Goal: Task Accomplishment & Management: Use online tool/utility

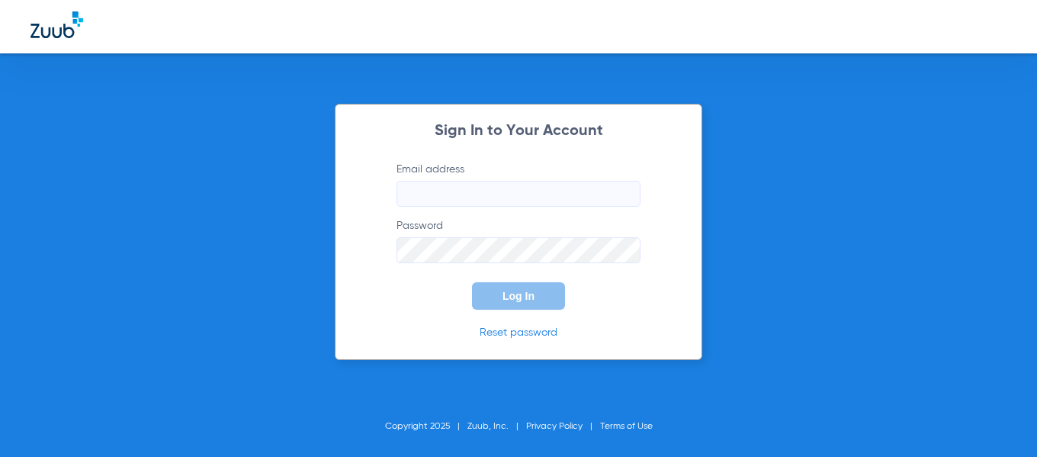
type input "[EMAIL_ADDRESS][DOMAIN_NAME]"
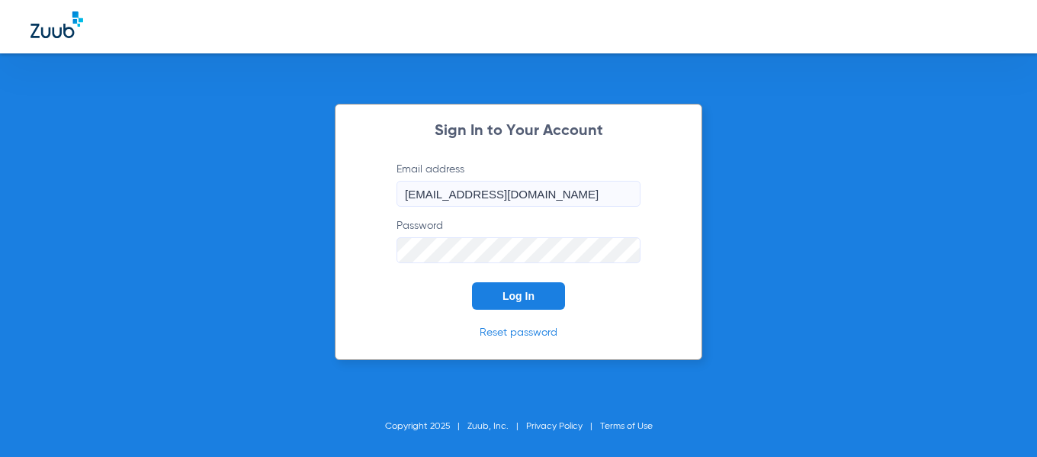
click at [512, 301] on span "Log In" at bounding box center [518, 296] width 32 height 12
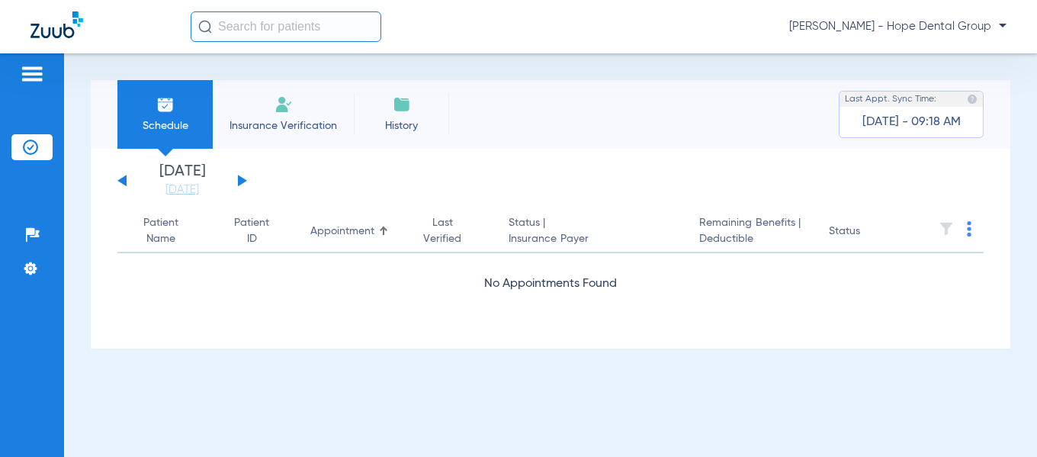
click at [240, 178] on button at bounding box center [242, 180] width 9 height 11
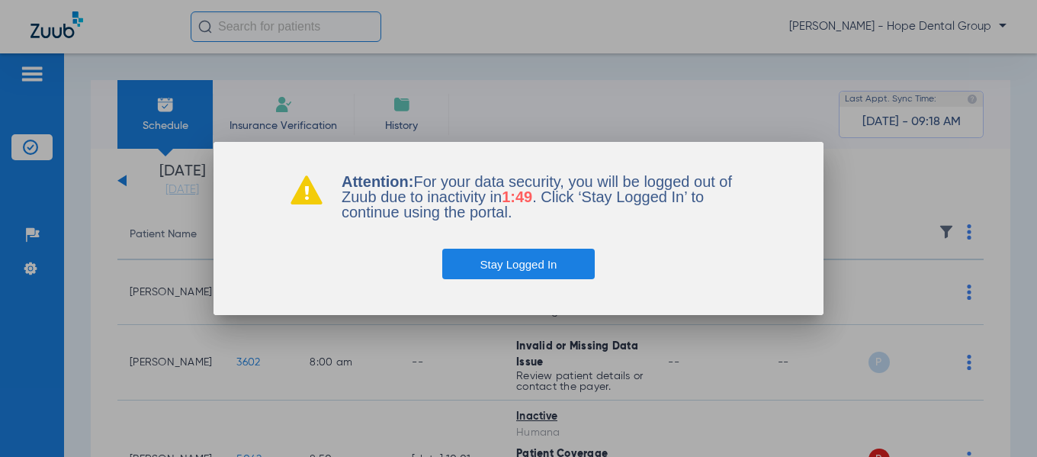
click at [495, 271] on button "Stay Logged In" at bounding box center [518, 264] width 153 height 30
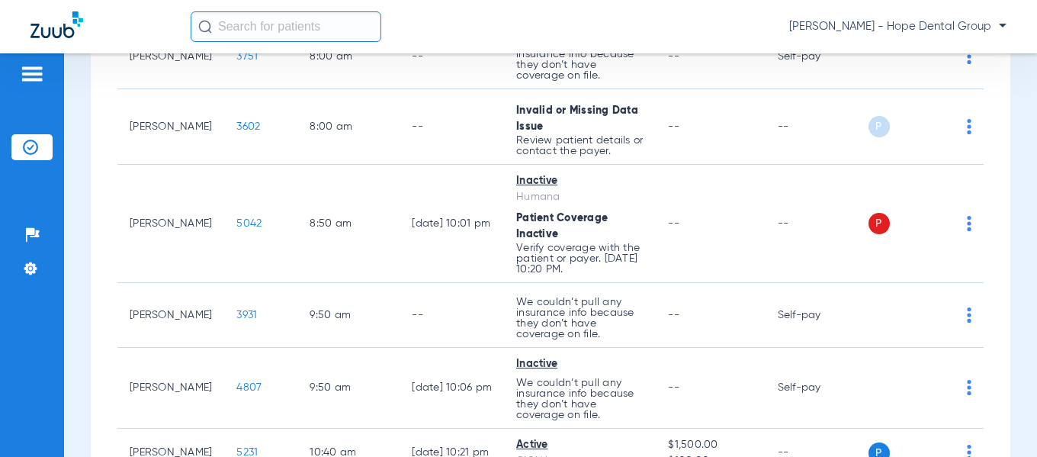
scroll to position [239, 0]
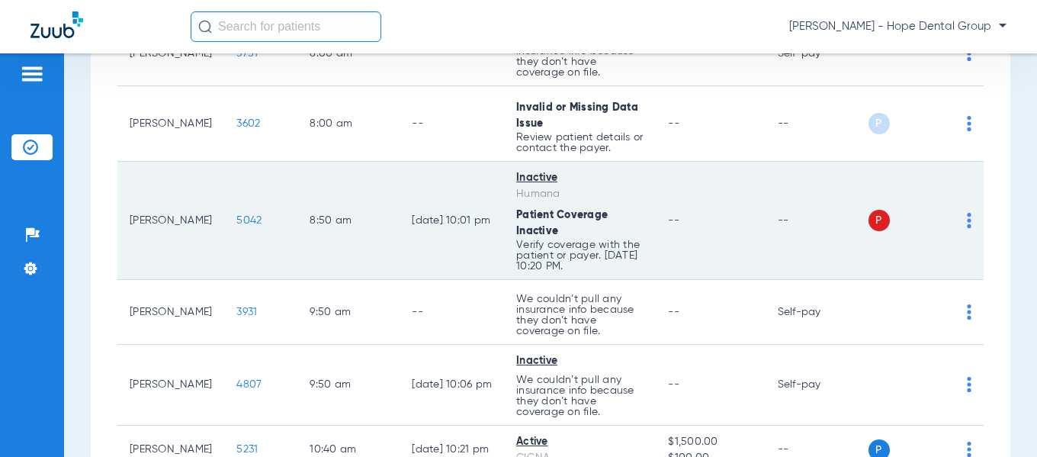
click at [236, 223] on span "5042" at bounding box center [248, 220] width 25 height 11
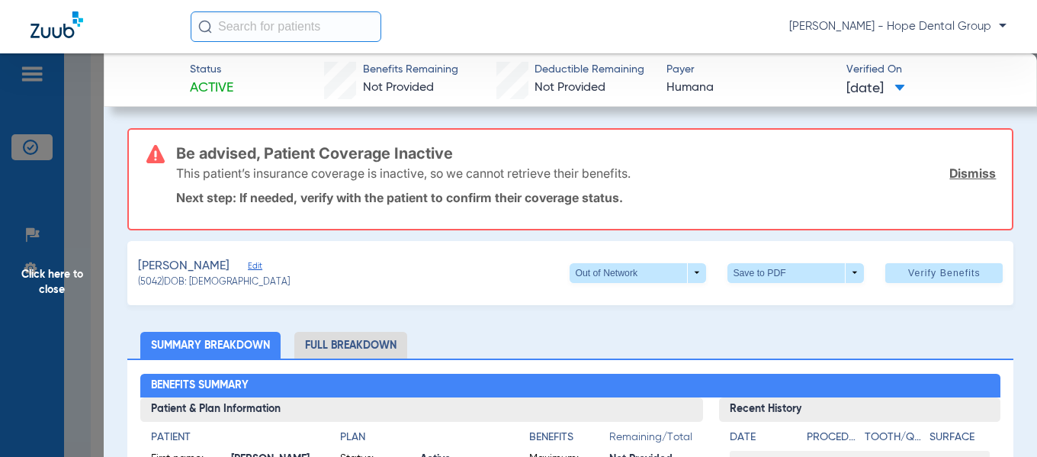
click at [355, 343] on li "Full Breakdown" at bounding box center [350, 345] width 113 height 27
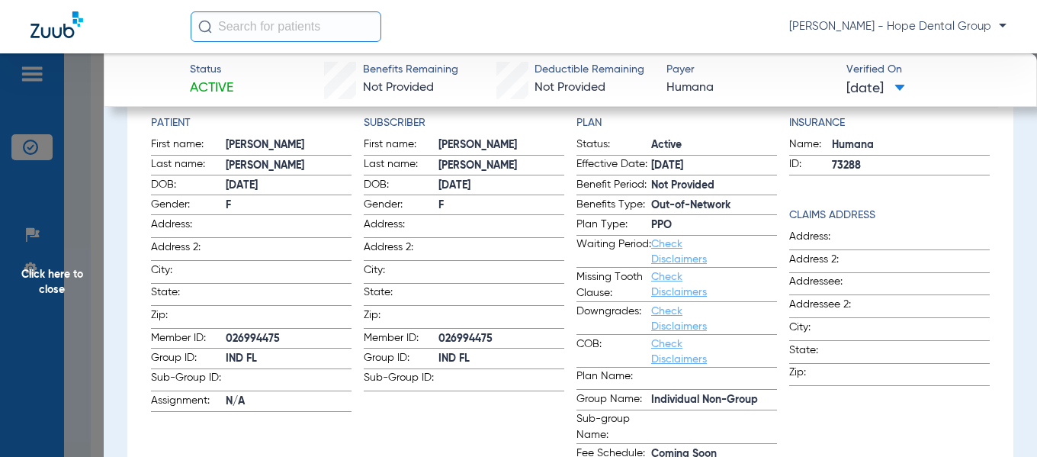
scroll to position [319, 0]
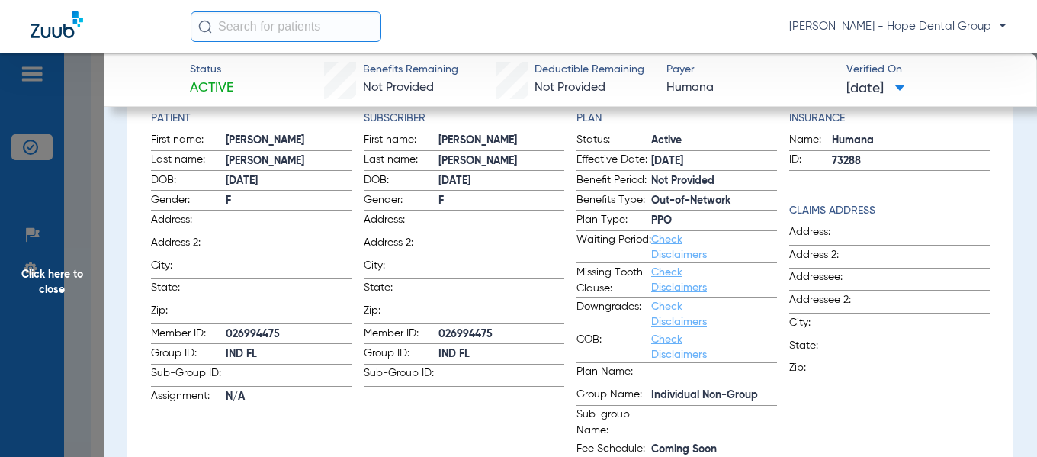
click at [53, 275] on span "Click here to close" at bounding box center [52, 281] width 104 height 457
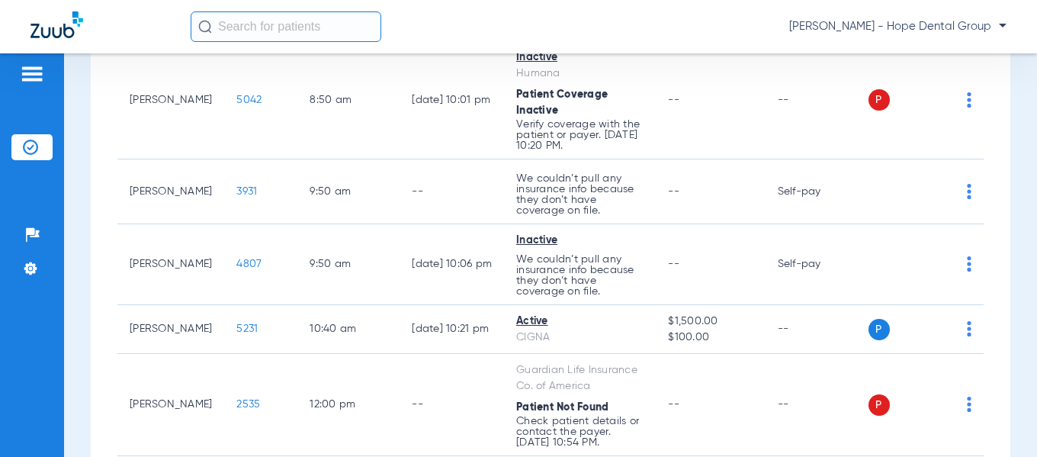
scroll to position [365, 0]
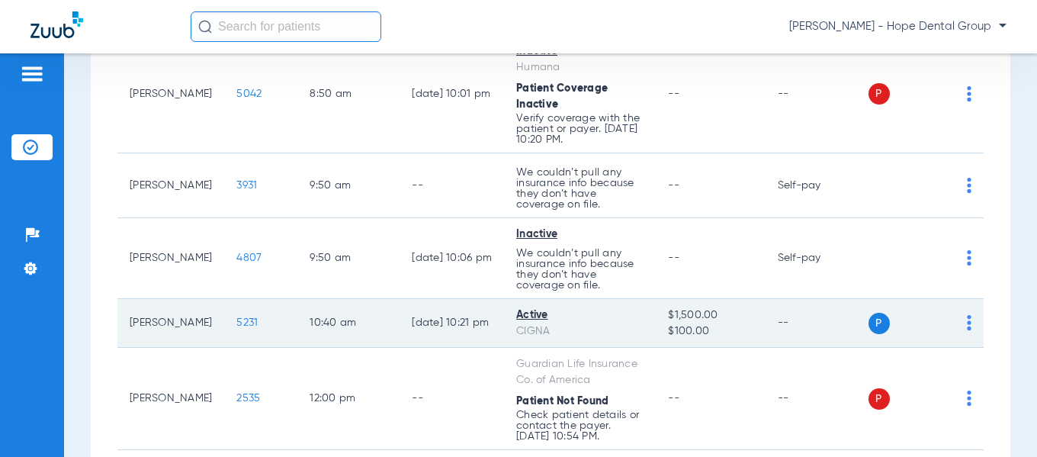
click at [236, 321] on span "5231" at bounding box center [246, 322] width 21 height 11
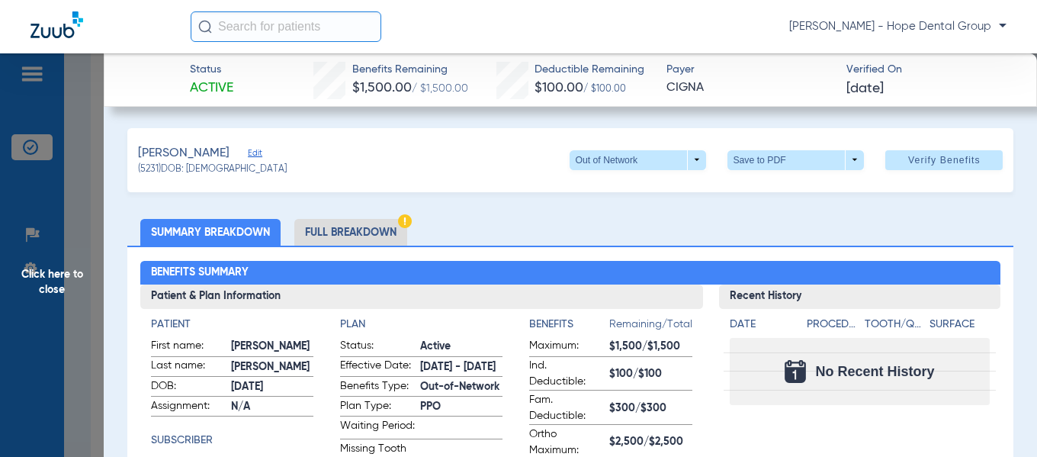
click at [329, 235] on li "Full Breakdown" at bounding box center [350, 232] width 113 height 27
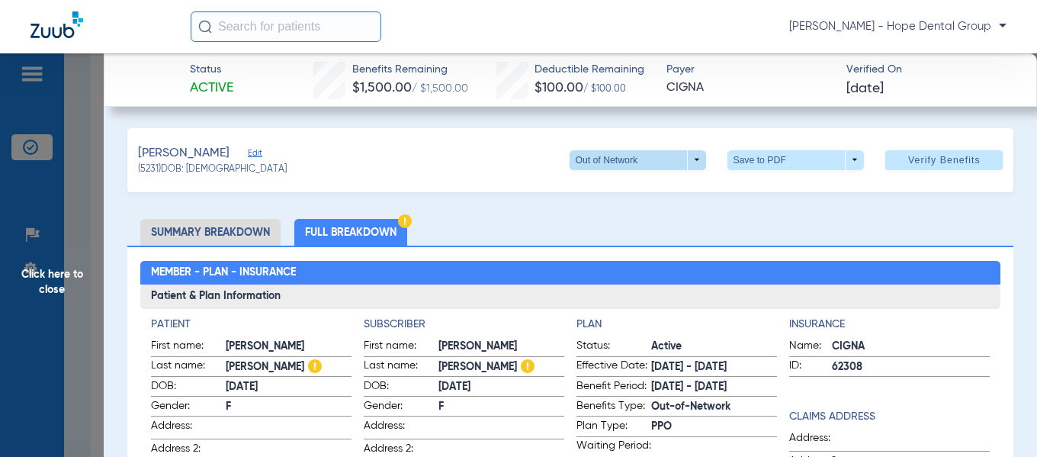
click at [685, 162] on span at bounding box center [637, 160] width 136 height 20
click at [583, 220] on span "PPO" at bounding box center [607, 220] width 71 height 11
click at [742, 164] on span at bounding box center [795, 160] width 136 height 20
click at [776, 188] on span "Save to PDF" at bounding box center [790, 189] width 60 height 11
click at [57, 282] on span "Click here to close" at bounding box center [52, 281] width 104 height 457
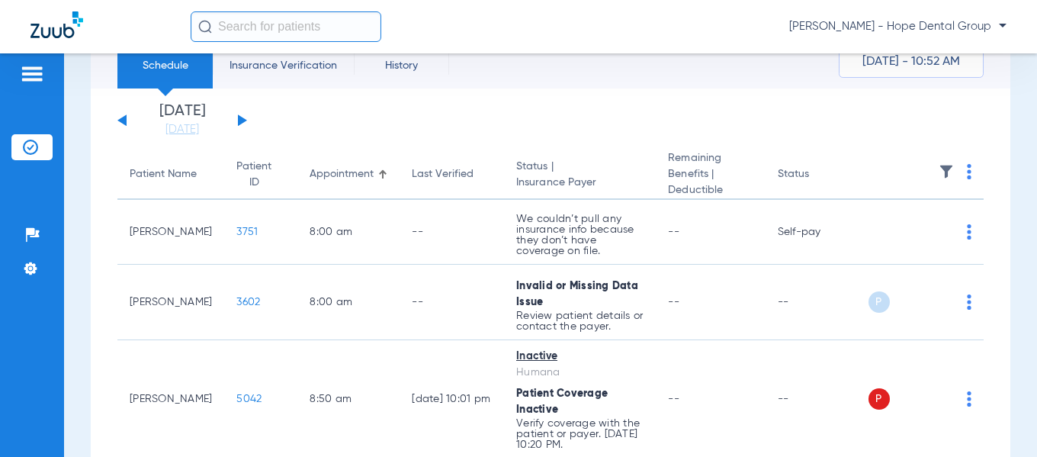
scroll to position [46, 0]
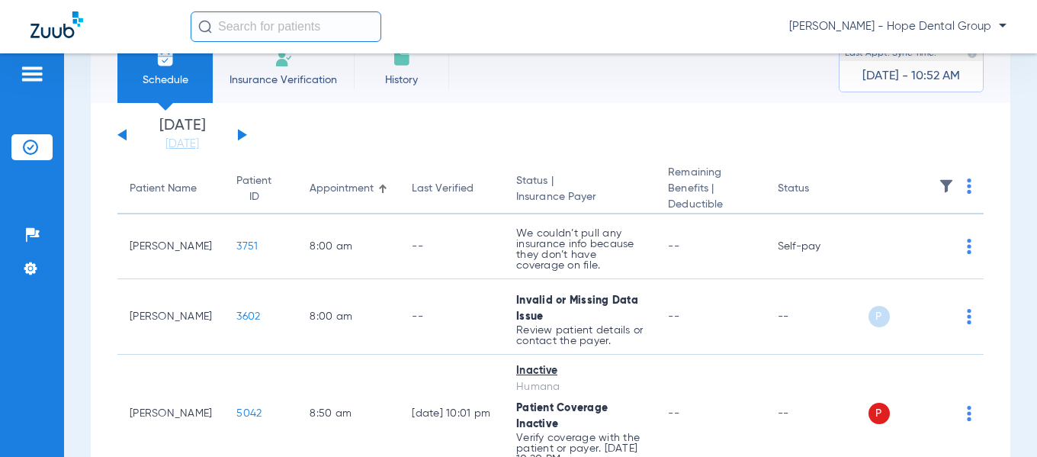
click at [325, 73] on span "Insurance Verification" at bounding box center [283, 79] width 118 height 15
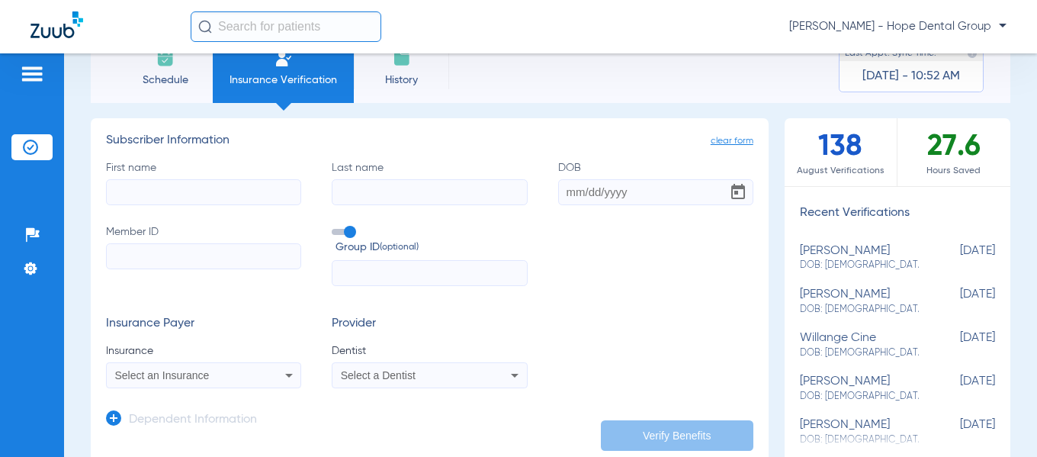
click at [514, 373] on icon at bounding box center [514, 375] width 18 height 18
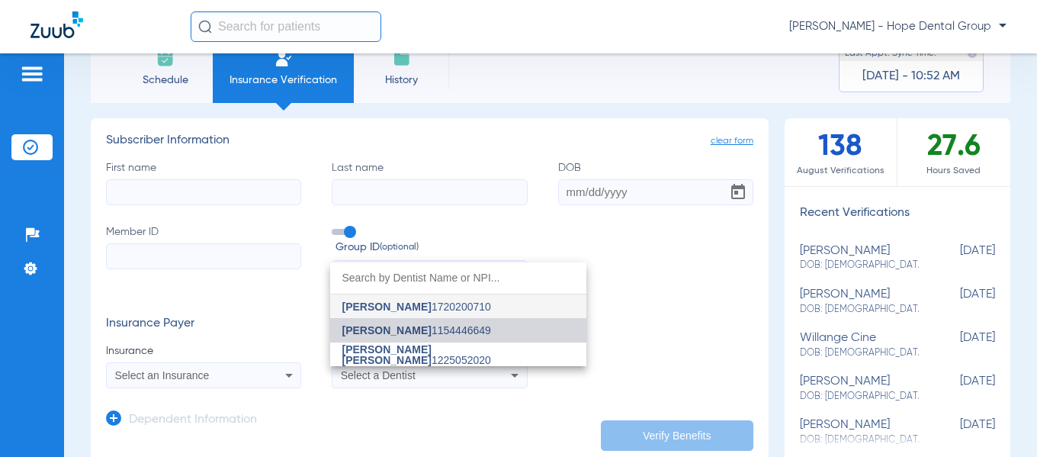
click at [431, 326] on span "[PERSON_NAME]" at bounding box center [386, 330] width 89 height 12
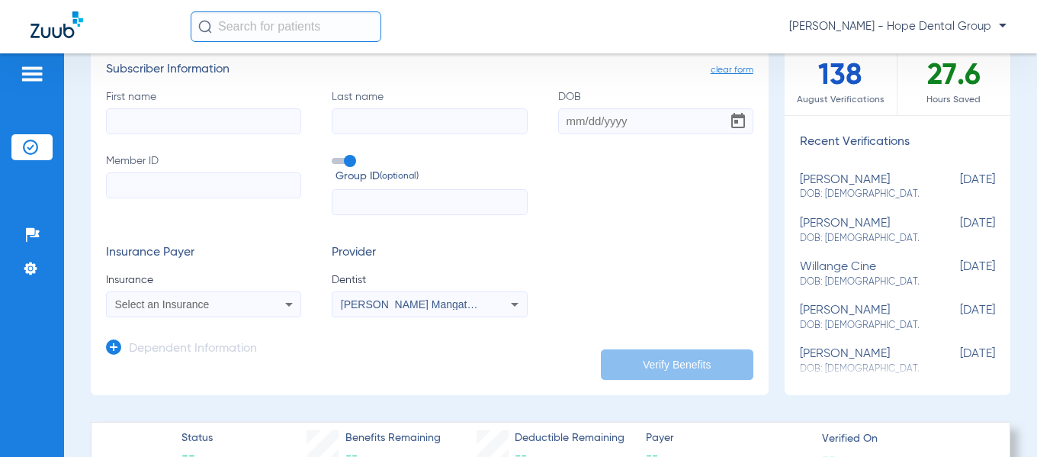
scroll to position [120, 0]
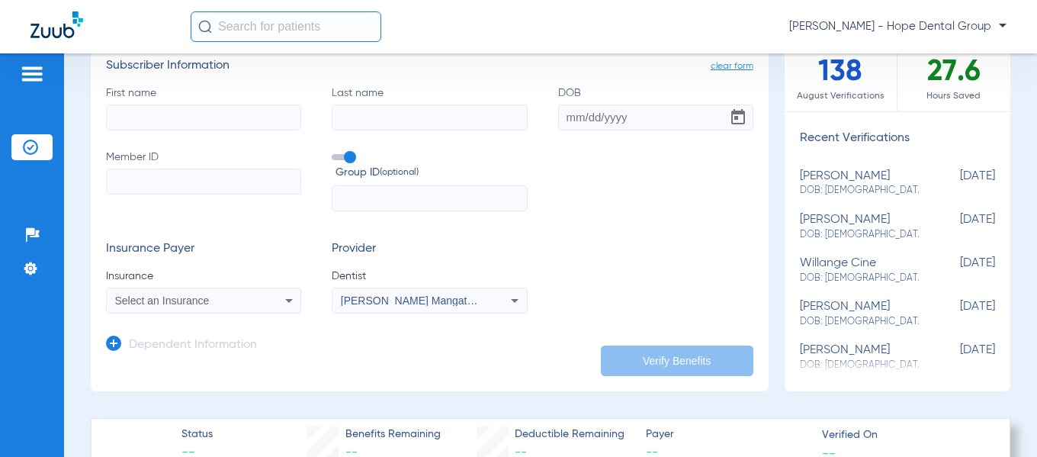
click at [291, 296] on icon at bounding box center [289, 300] width 18 height 18
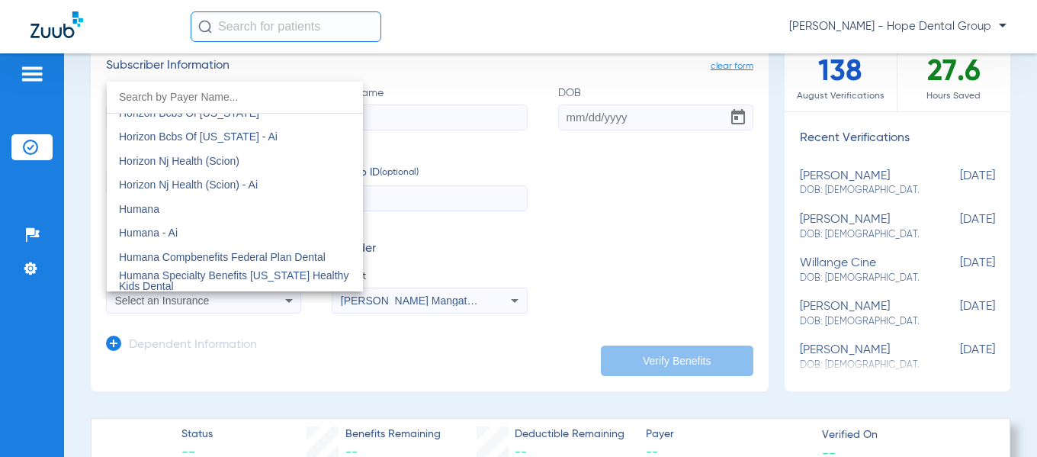
scroll to position [5591, 0]
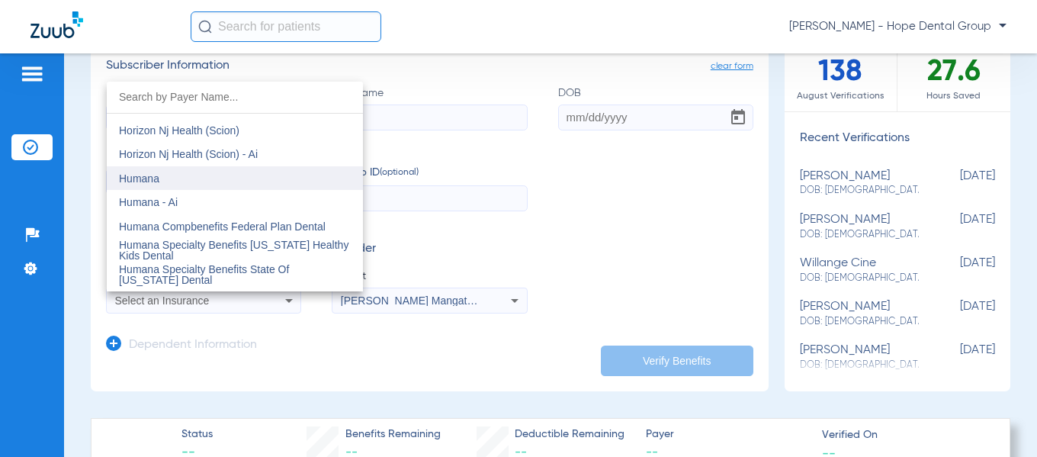
click at [194, 177] on mat-option "Humana" at bounding box center [235, 178] width 256 height 24
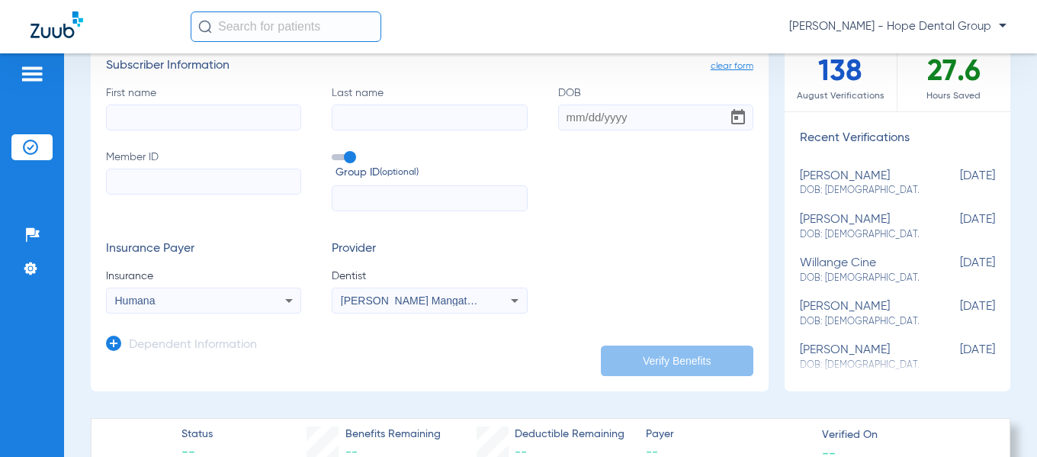
click at [144, 181] on input "Member ID" at bounding box center [203, 181] width 195 height 26
paste input "027112291"
type input "027112291"
click at [249, 117] on input "First name" at bounding box center [203, 117] width 195 height 26
paste input "[PERSON_NAME]"
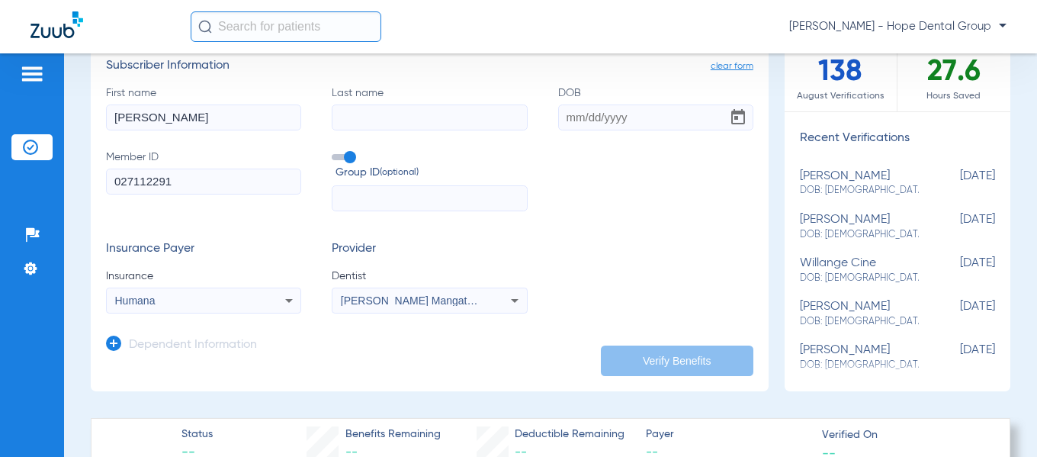
type input "[PERSON_NAME]"
click at [351, 117] on input "Last name" at bounding box center [429, 117] width 195 height 26
paste input "[PERSON_NAME]"
type input "[PERSON_NAME]"
click at [560, 117] on input "DOB" at bounding box center [655, 117] width 195 height 26
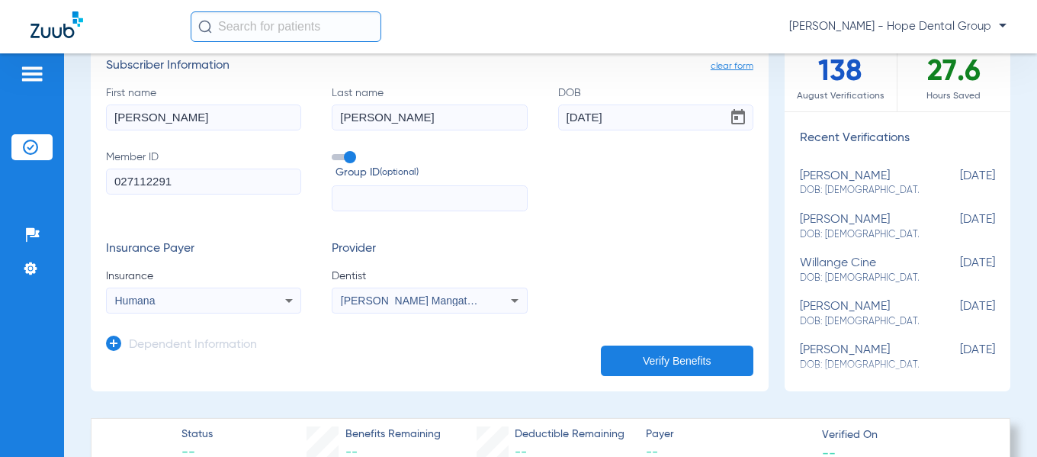
type input "[DATE]"
click at [671, 352] on button "Verify Benefits" at bounding box center [677, 360] width 152 height 30
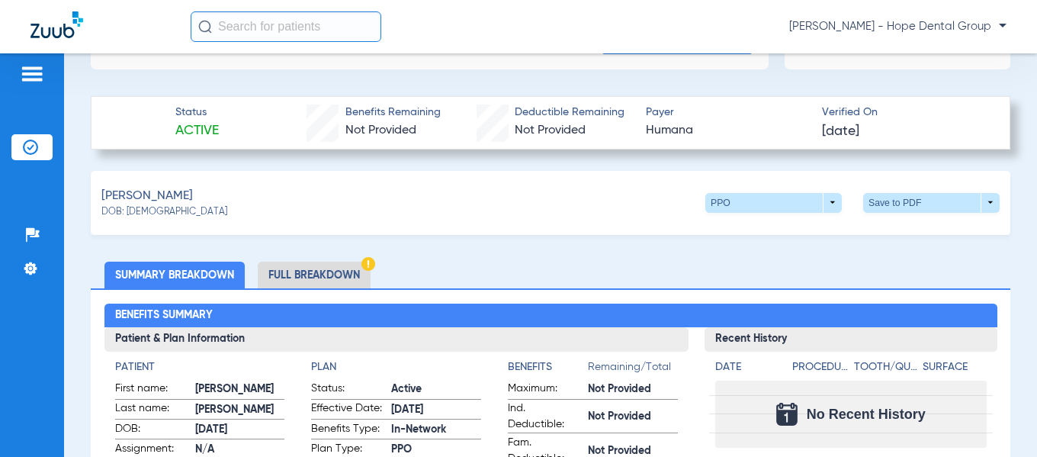
scroll to position [447, 0]
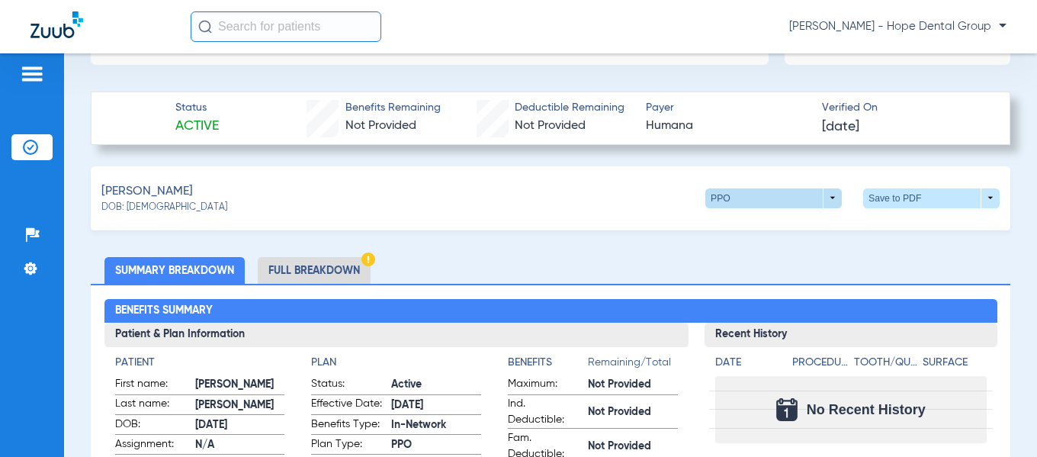
click at [820, 192] on span at bounding box center [773, 198] width 136 height 20
click at [746, 227] on span "Out of Network" at bounding box center [742, 226] width 71 height 11
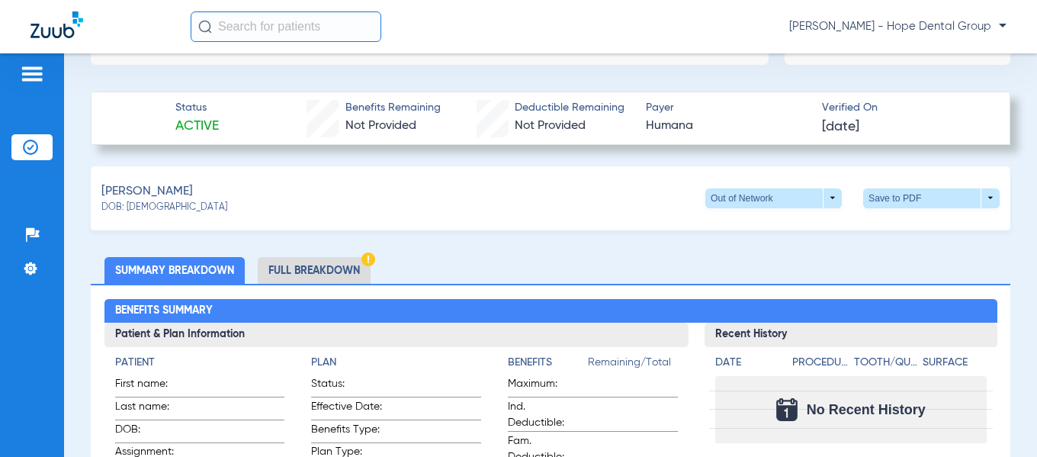
click at [323, 267] on li "Full Breakdown" at bounding box center [314, 270] width 113 height 27
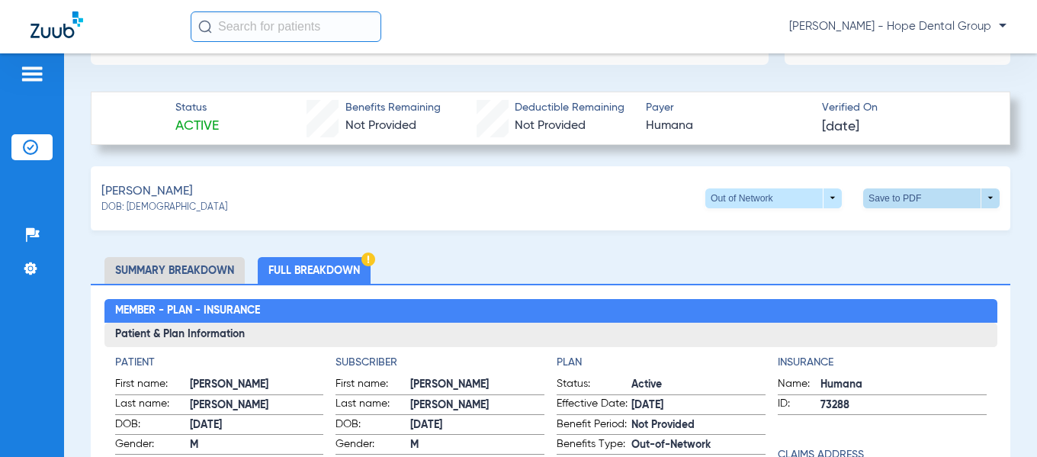
click at [884, 195] on span at bounding box center [931, 198] width 136 height 20
click at [803, 226] on span "Save to PDF" at bounding box center [805, 226] width 60 height 11
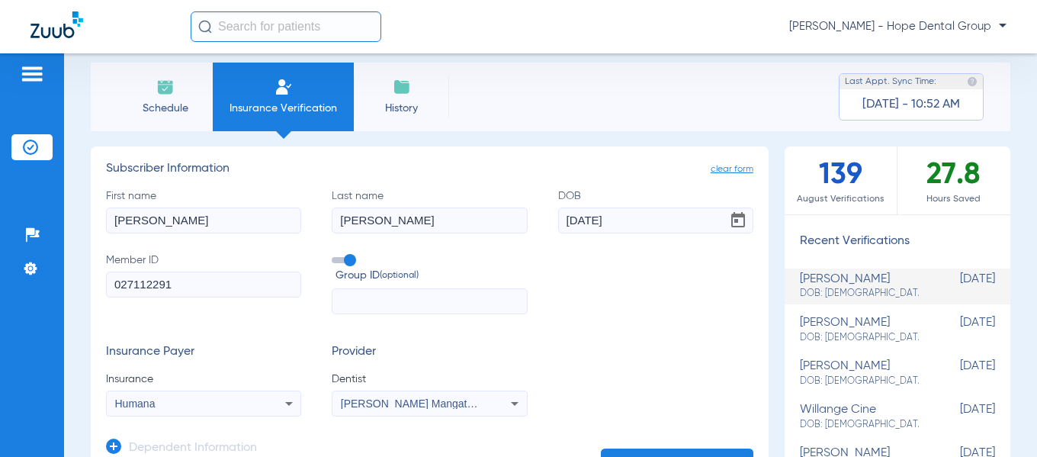
scroll to position [0, 0]
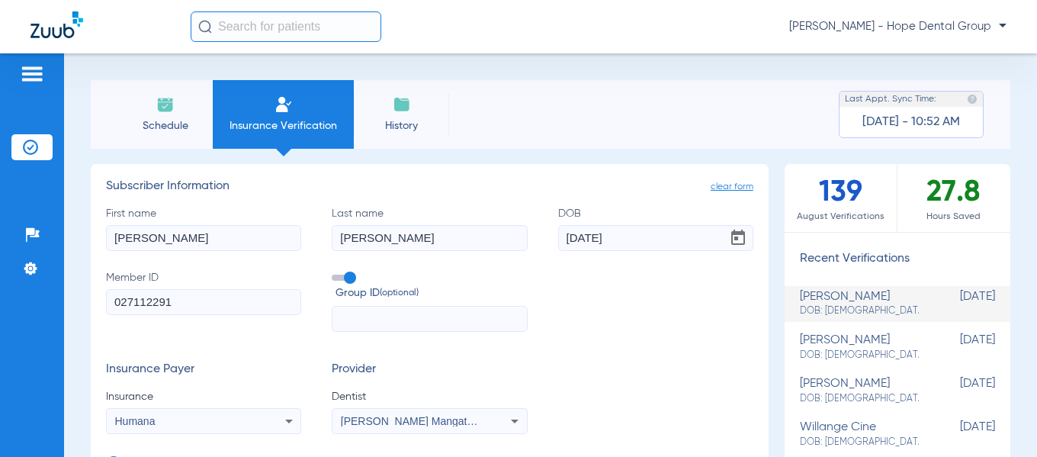
click at [166, 113] on img at bounding box center [165, 104] width 18 height 18
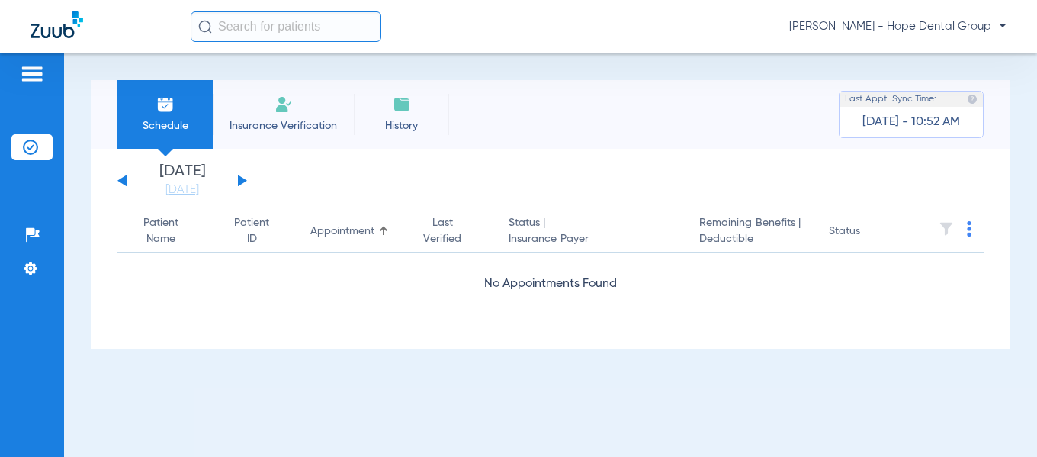
click at [242, 181] on button at bounding box center [242, 180] width 9 height 11
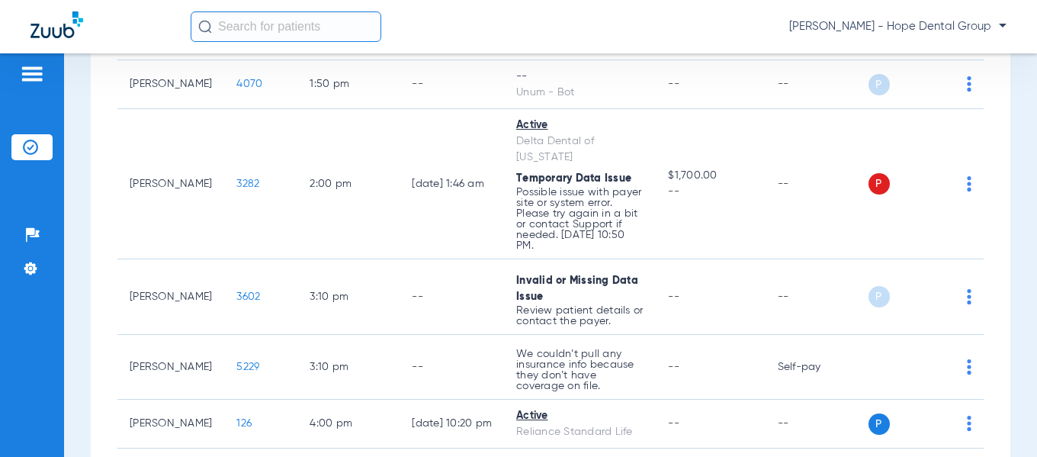
scroll to position [906, 0]
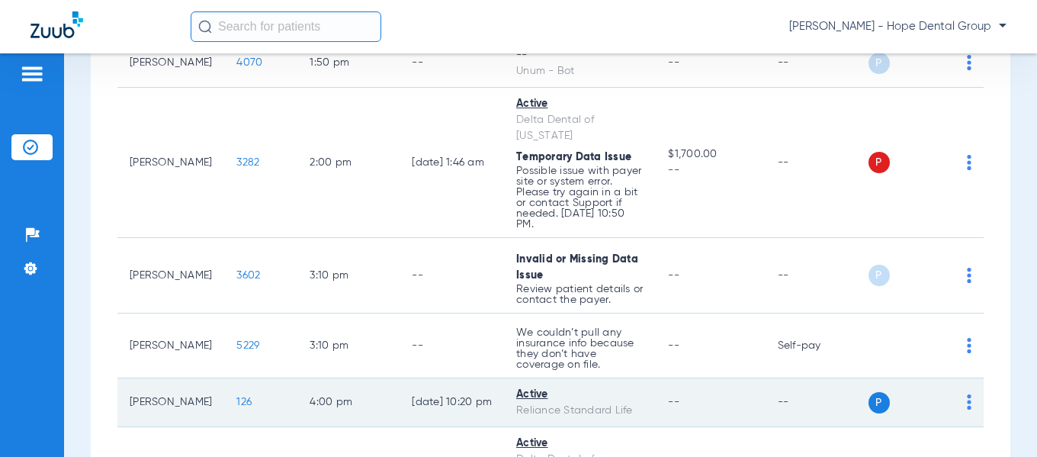
click at [236, 396] on span "126" at bounding box center [243, 401] width 15 height 11
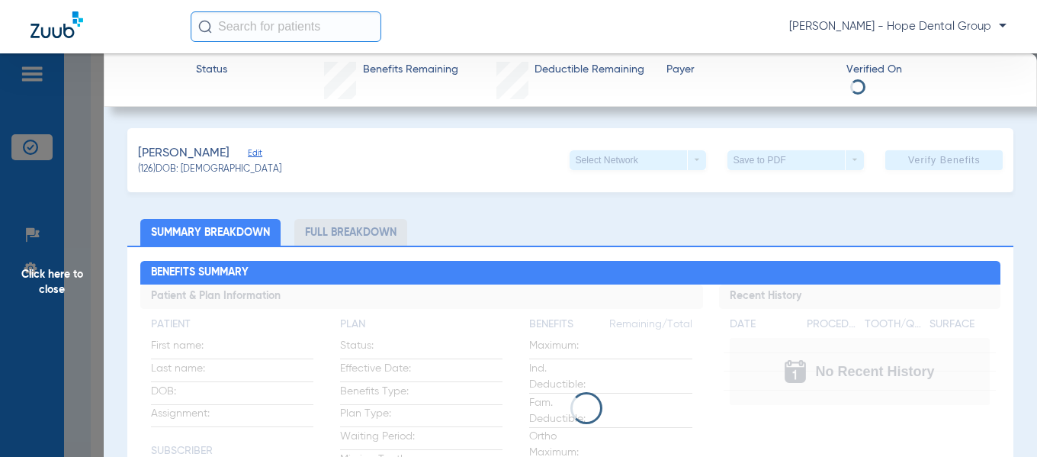
click at [363, 233] on li "Full Breakdown" at bounding box center [350, 232] width 113 height 27
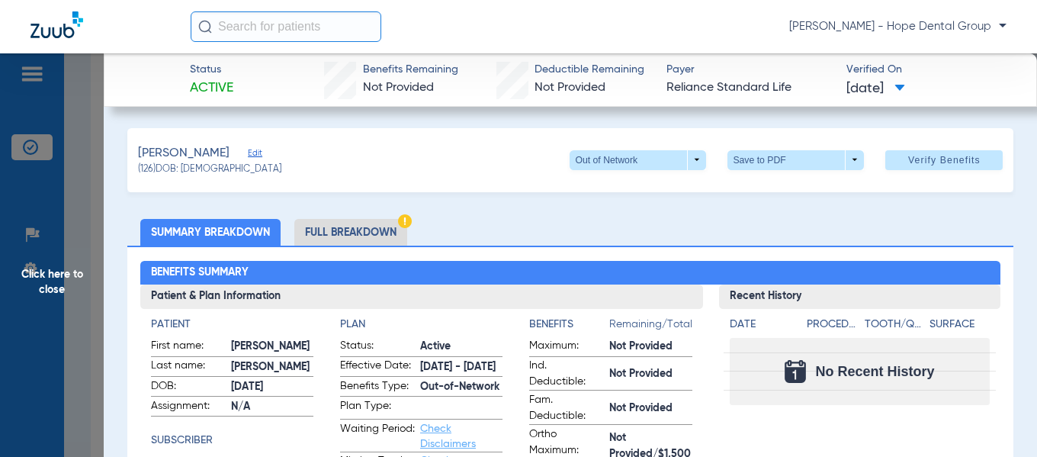
click at [363, 233] on li "Full Breakdown" at bounding box center [350, 232] width 113 height 27
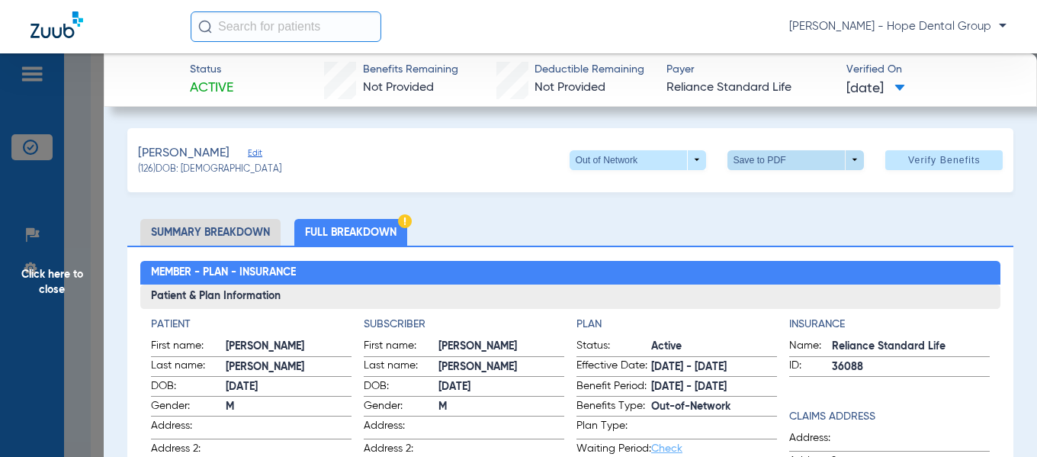
click at [744, 159] on span at bounding box center [795, 160] width 136 height 20
click at [771, 192] on span "Save to PDF" at bounding box center [790, 189] width 60 height 11
